Goal: Task Accomplishment & Management: Manage account settings

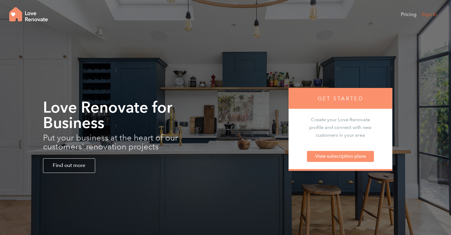
click at [427, 13] on link "Sign In" at bounding box center [429, 14] width 16 height 12
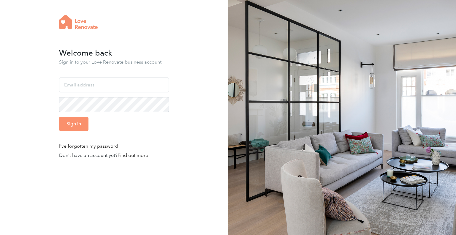
type input "[EMAIL_ADDRESS][DOMAIN_NAME]"
click at [105, 86] on input "[EMAIL_ADDRESS][DOMAIN_NAME]" at bounding box center [114, 84] width 110 height 15
click at [73, 122] on input "Sign in" at bounding box center [73, 124] width 29 height 14
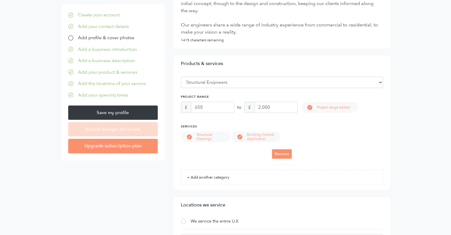
scroll to position [267, 0]
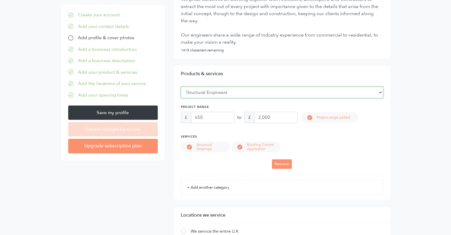
click at [233, 95] on select "Please select... Flooring Bedrooms Structural Engineers Tiles Windows Bathrooms…" at bounding box center [282, 92] width 202 height 11
click at [409, 130] on main "Signed in successfully. Your business profile Customise your profile to attract…" at bounding box center [225, 214] width 451 height 917
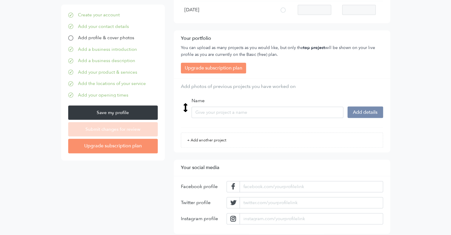
scroll to position [703, 0]
